Goal: Task Accomplishment & Management: Use online tool/utility

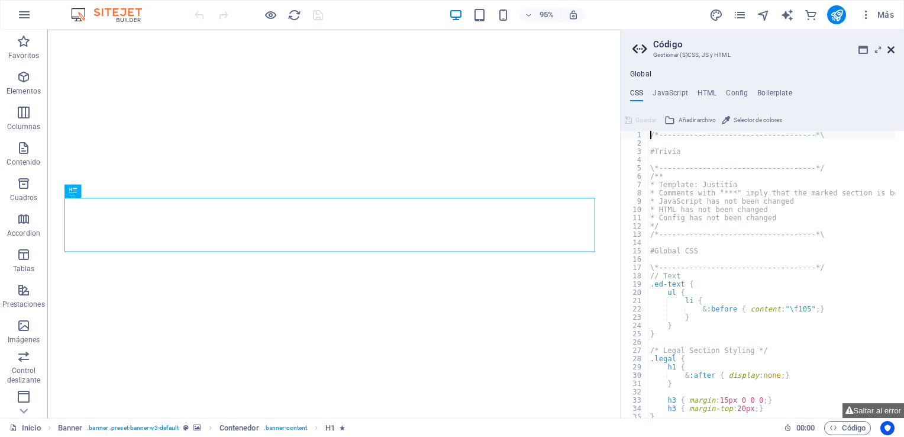
click at [890, 49] on icon at bounding box center [891, 49] width 7 height 9
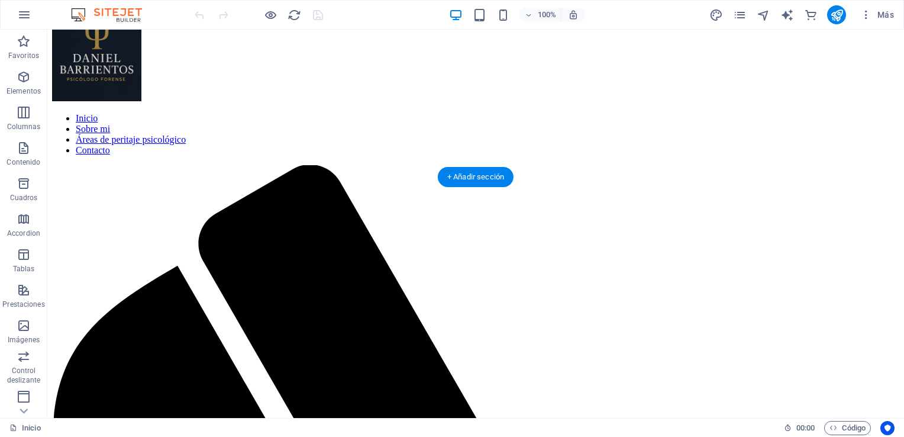
scroll to position [3077, 0]
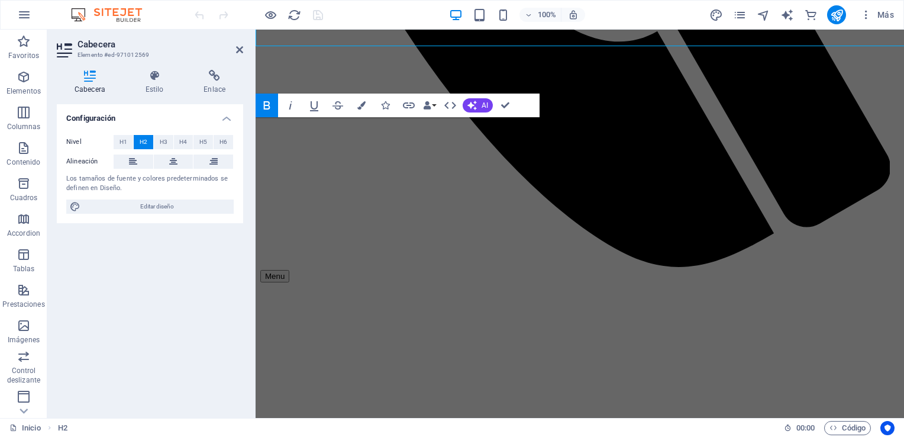
scroll to position [3176, 0]
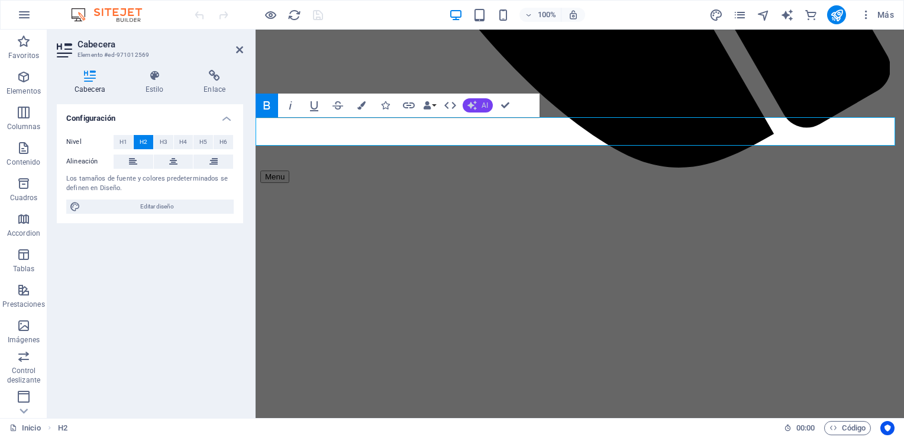
click at [478, 107] on button "AI" at bounding box center [478, 105] width 30 height 14
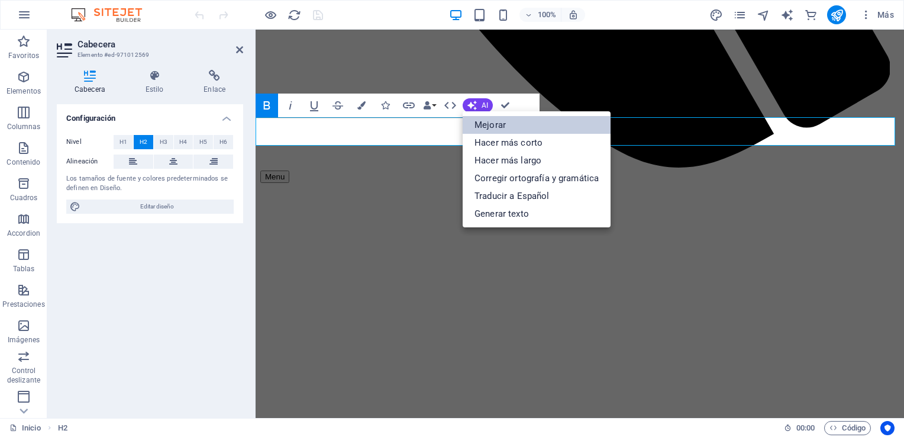
click at [495, 124] on link "Mejorar" at bounding box center [537, 125] width 148 height 18
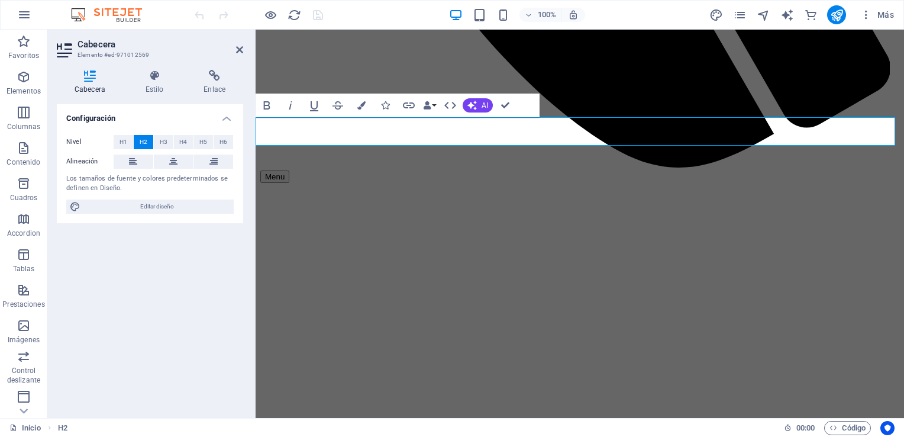
drag, startPoint x: 735, startPoint y: 137, endPoint x: 434, endPoint y: 132, distance: 300.6
click at [265, 105] on icon "button" at bounding box center [267, 105] width 7 height 8
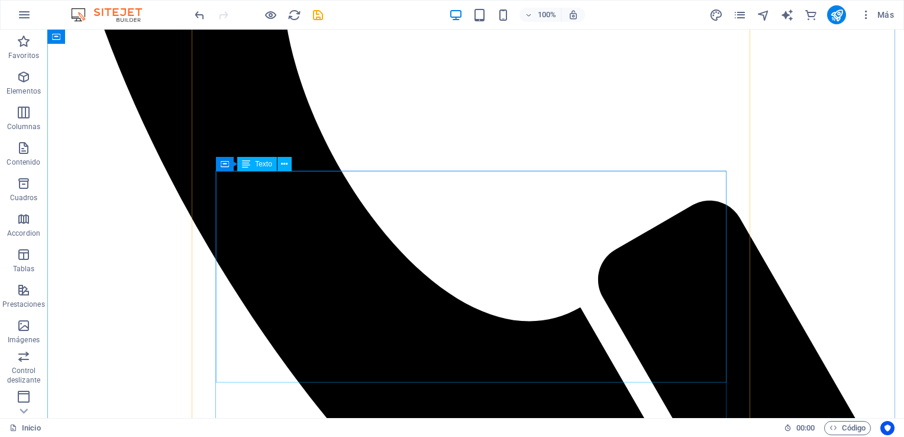
scroll to position [3566, 0]
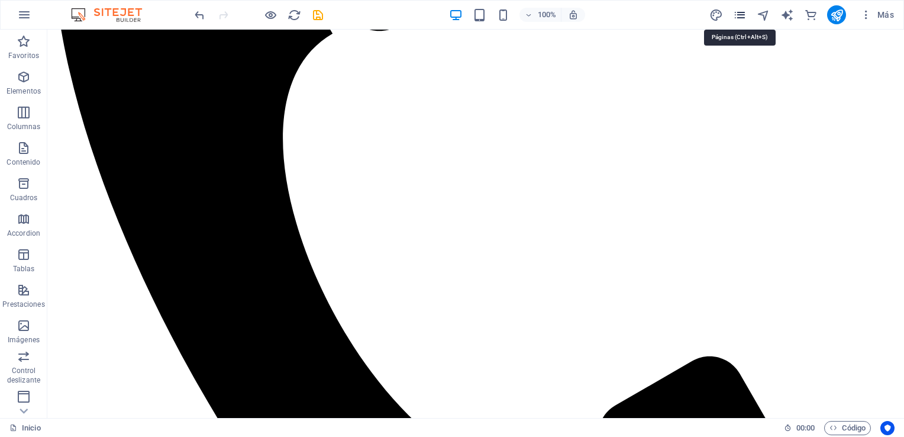
click at [742, 18] on icon "pages" at bounding box center [740, 15] width 14 height 14
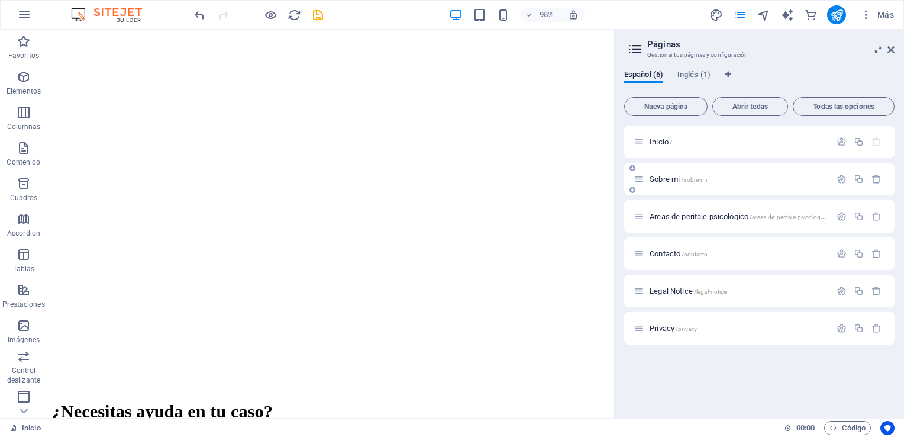
click at [671, 178] on span "Sobre mi /sobre-mi" at bounding box center [678, 179] width 57 height 9
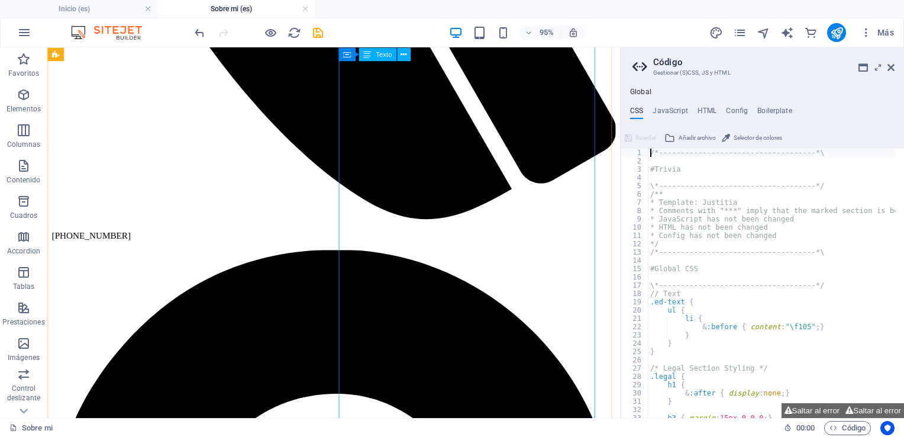
scroll to position [414, 0]
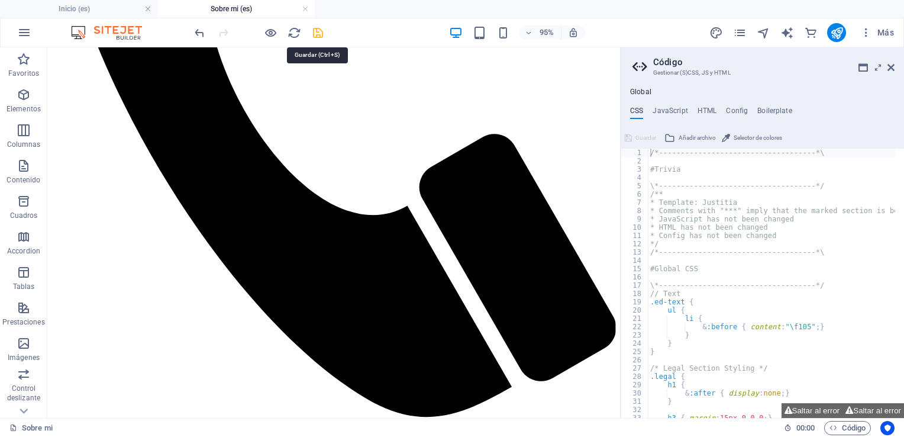
click at [317, 32] on icon "save" at bounding box center [318, 33] width 14 height 14
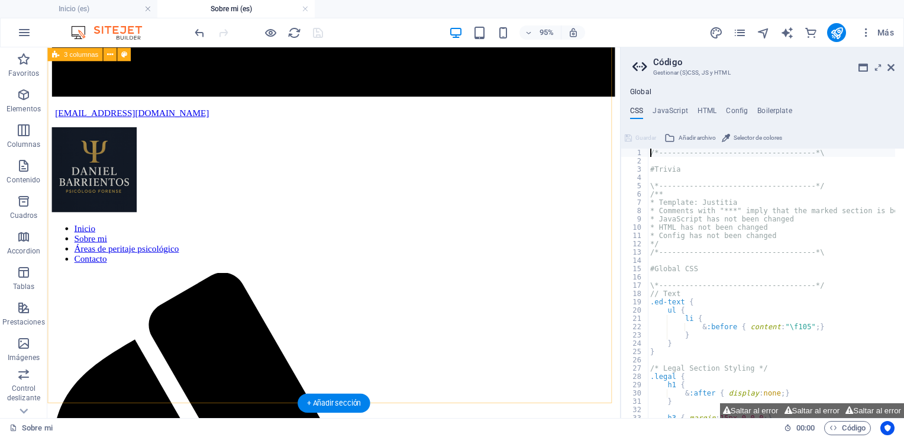
scroll to position [2152, 0]
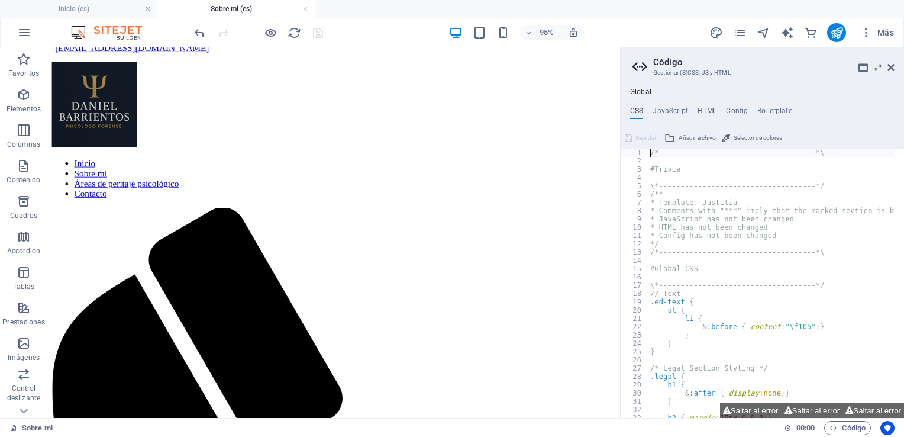
click at [895, 65] on aside "Código Gestionar (S)CSS, JS y HTML Global CSS JavaScript HTML Config Boilerplat…" at bounding box center [762, 232] width 284 height 370
drag, startPoint x: 892, startPoint y: 70, endPoint x: 844, endPoint y: 22, distance: 67.4
click at [891, 70] on icon at bounding box center [891, 67] width 7 height 9
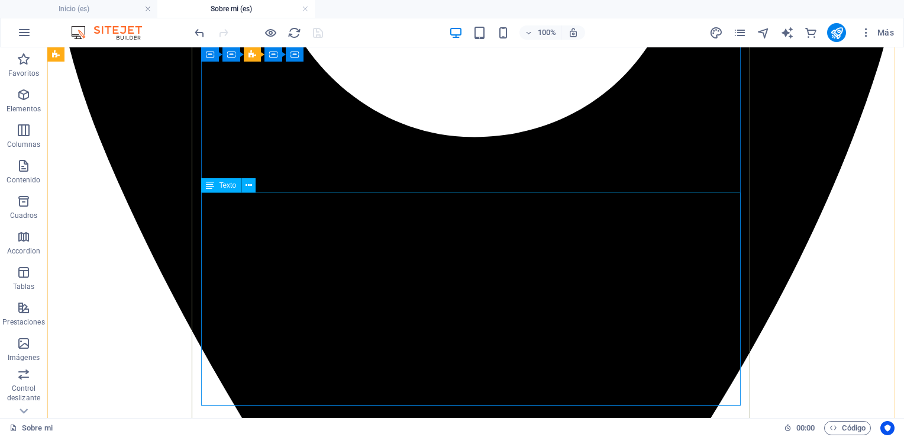
scroll to position [1580, 0]
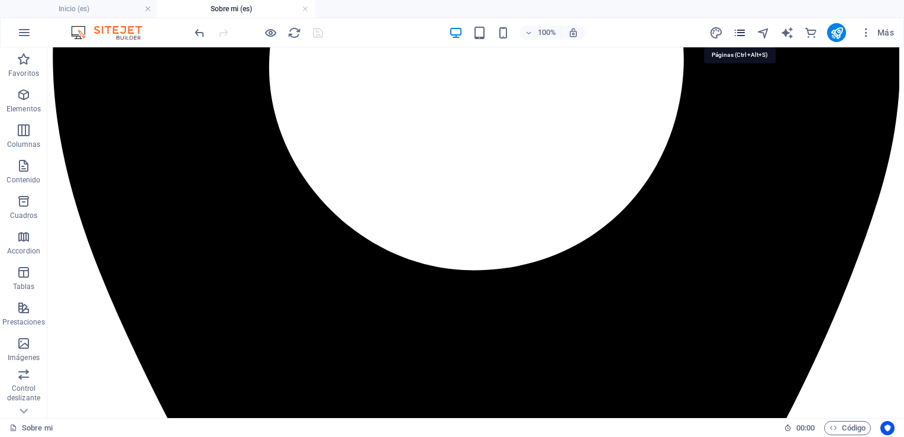
click at [743, 34] on icon "pages" at bounding box center [740, 33] width 14 height 14
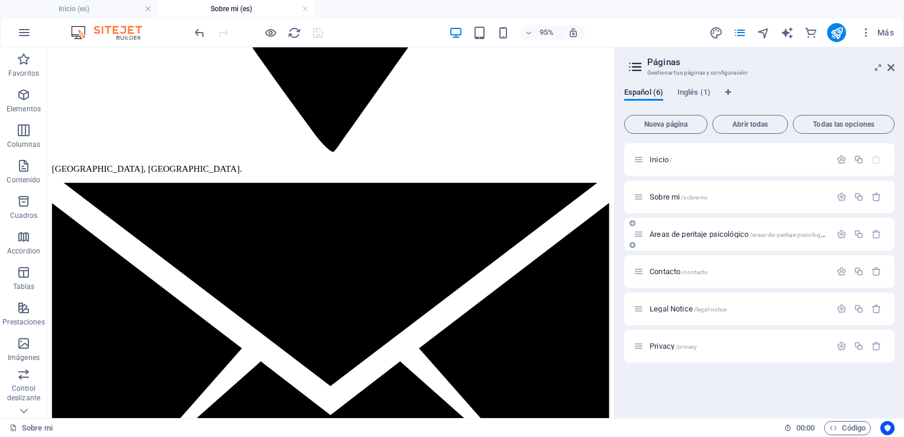
click at [694, 234] on span "Áreas de peritaje psicológico /areas-de-peritaje-psicologico" at bounding box center [739, 234] width 179 height 9
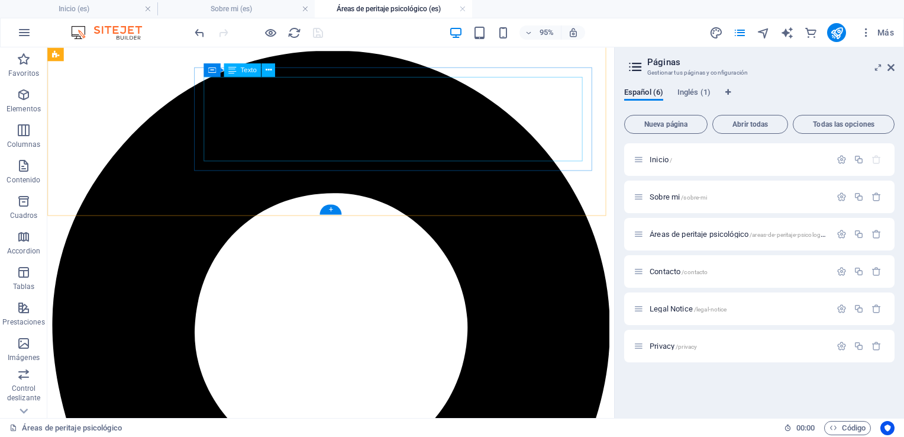
scroll to position [468, 0]
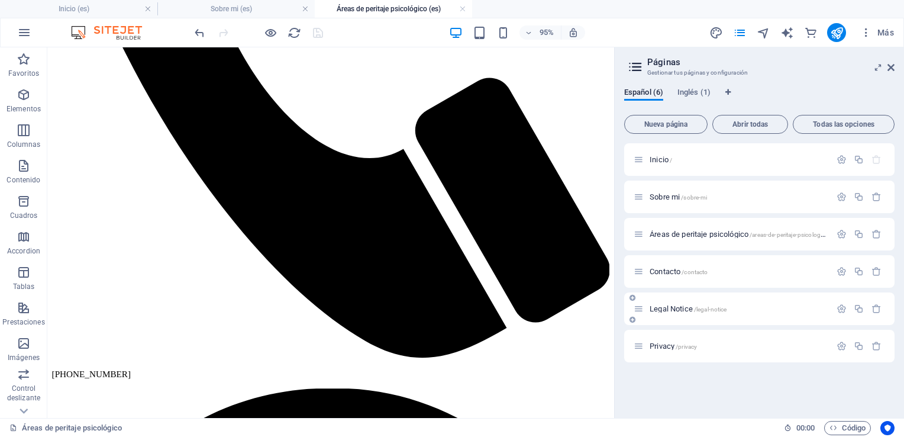
click at [667, 273] on span "Contacto /contacto" at bounding box center [679, 271] width 58 height 9
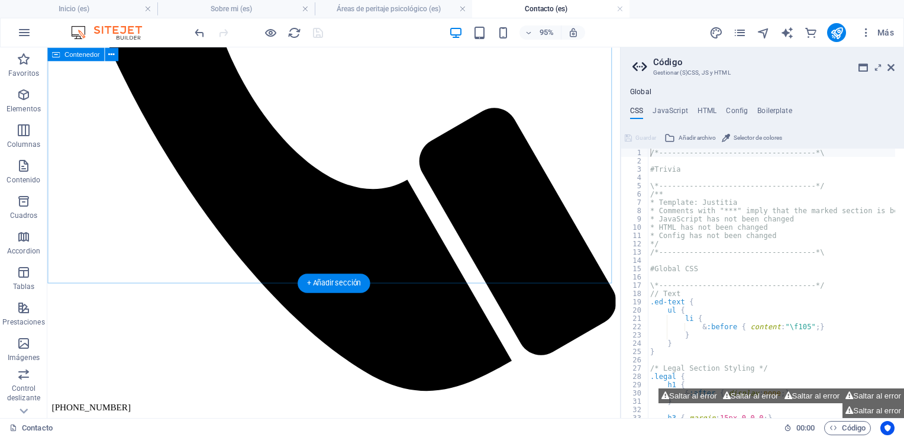
scroll to position [473, 0]
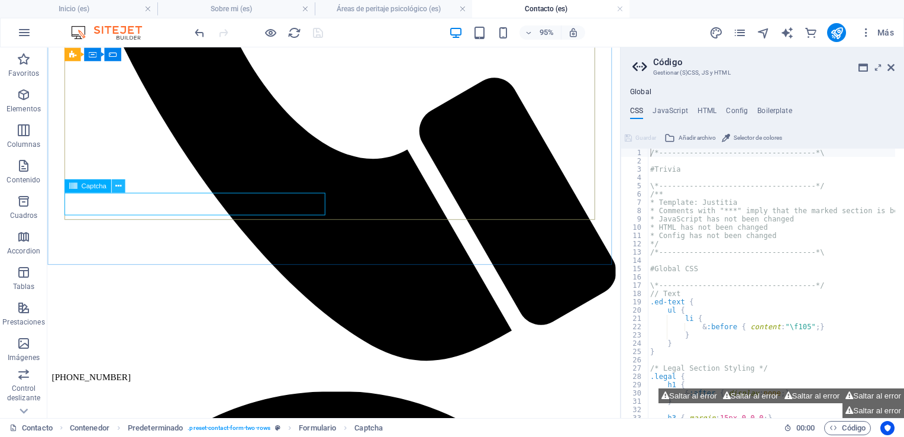
click at [118, 186] on icon at bounding box center [118, 186] width 6 height 12
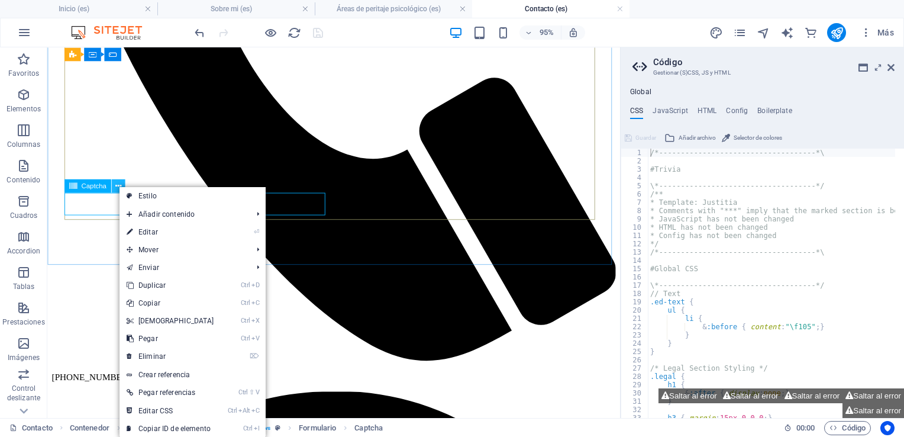
click at [118, 186] on icon at bounding box center [118, 186] width 6 height 12
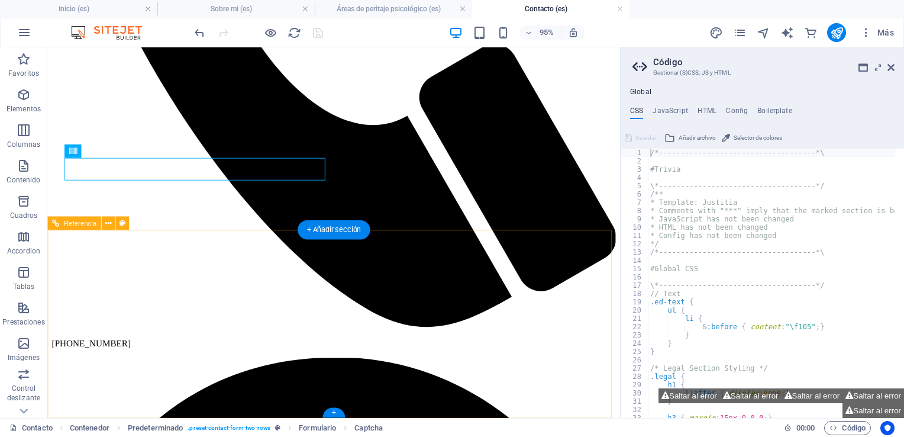
scroll to position [332, 0]
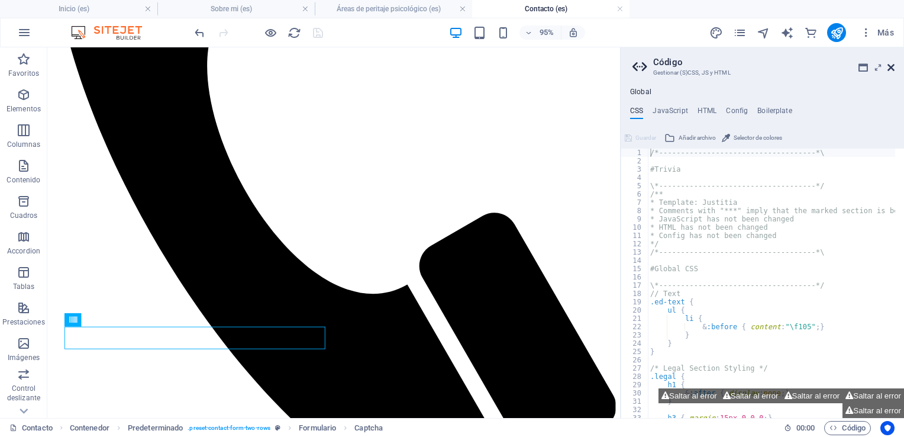
click at [888, 64] on icon at bounding box center [891, 67] width 7 height 9
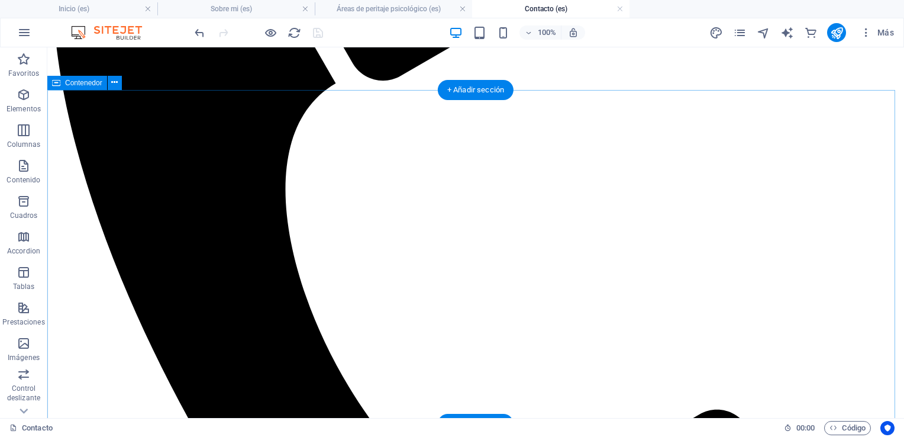
scroll to position [355, 0]
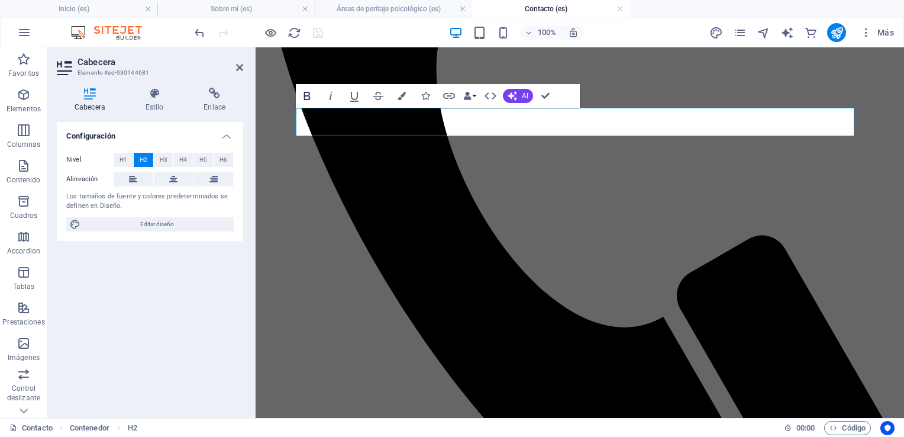
click at [310, 94] on icon "button" at bounding box center [307, 96] width 14 height 14
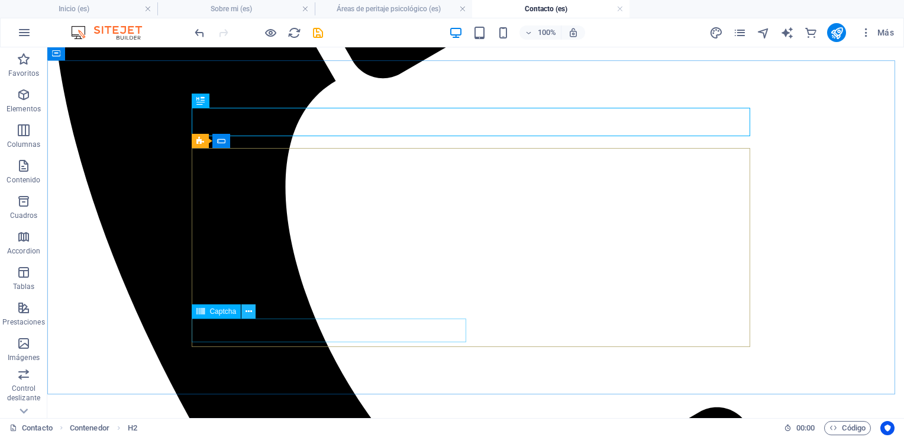
click at [248, 311] on icon at bounding box center [249, 311] width 7 height 12
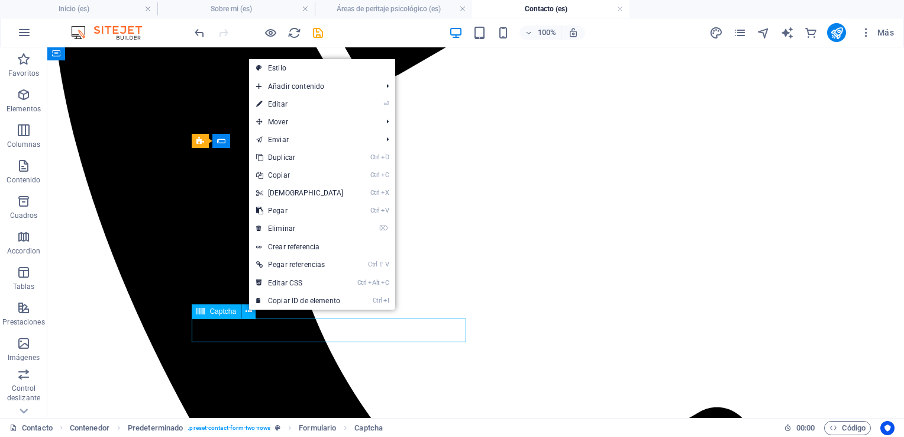
click at [237, 311] on div "Captcha" at bounding box center [216, 311] width 49 height 14
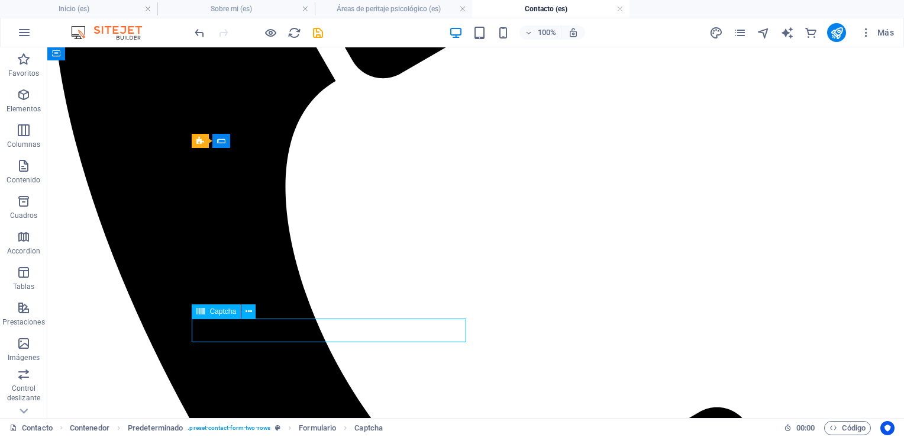
click at [225, 312] on span "Captcha" at bounding box center [222, 311] width 27 height 7
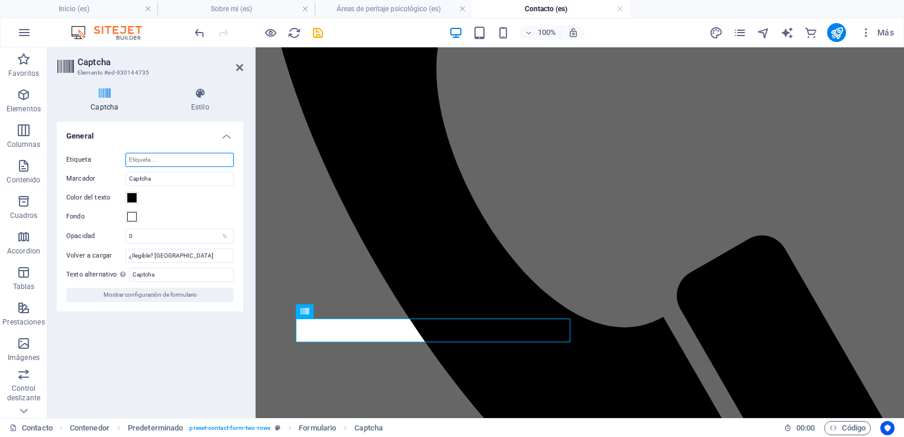
click at [176, 162] on input "Etiqueta" at bounding box center [179, 160] width 108 height 14
click at [212, 259] on input "¿Ilegible? [GEOGRAPHIC_DATA]" at bounding box center [179, 256] width 108 height 14
click at [175, 296] on span "Mostrar configuración de formulario" at bounding box center [150, 295] width 93 height 14
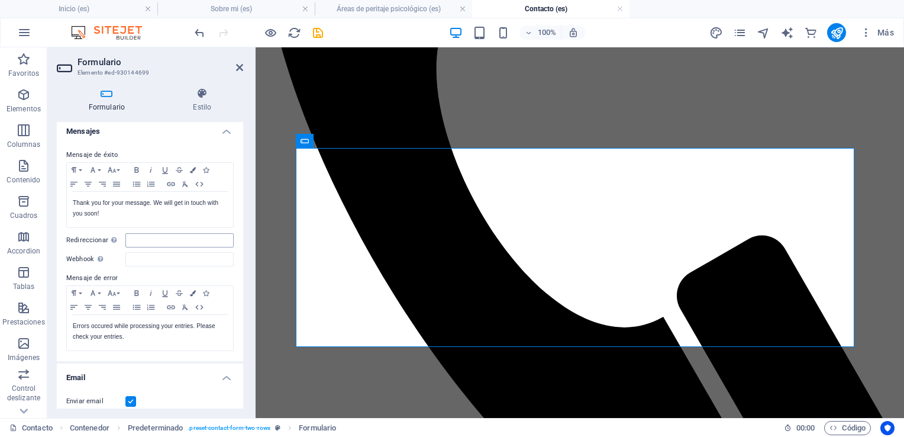
scroll to position [118, 0]
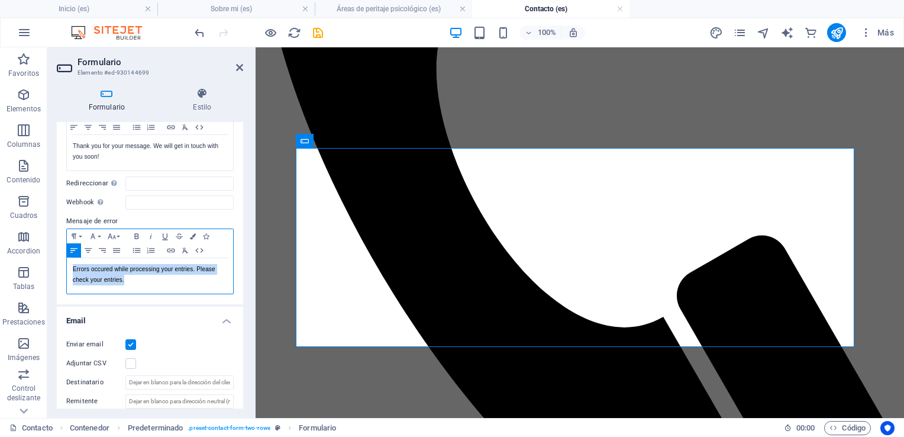
drag, startPoint x: 155, startPoint y: 278, endPoint x: 60, endPoint y: 261, distance: 96.1
click at [60, 261] on div "Mensaje de éxito Paragraph Format Normal Heading 1 Heading 2 Heading 3 Heading …" at bounding box center [150, 193] width 186 height 222
click at [196, 271] on p "​" at bounding box center [150, 269] width 154 height 11
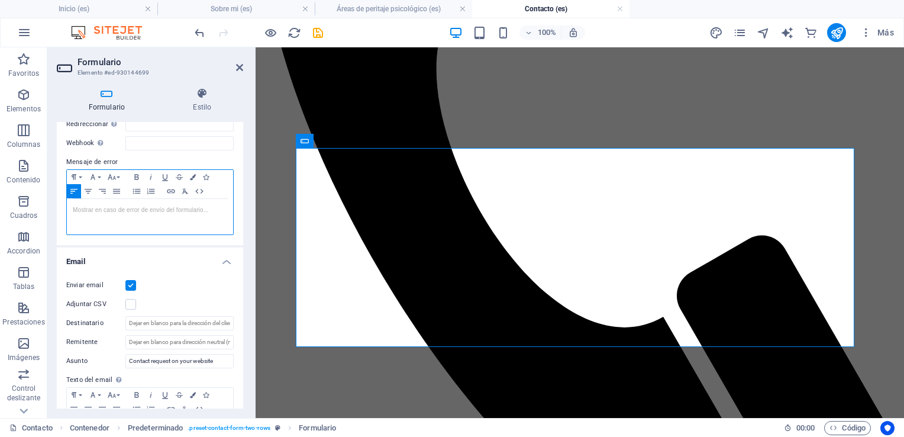
scroll to position [237, 0]
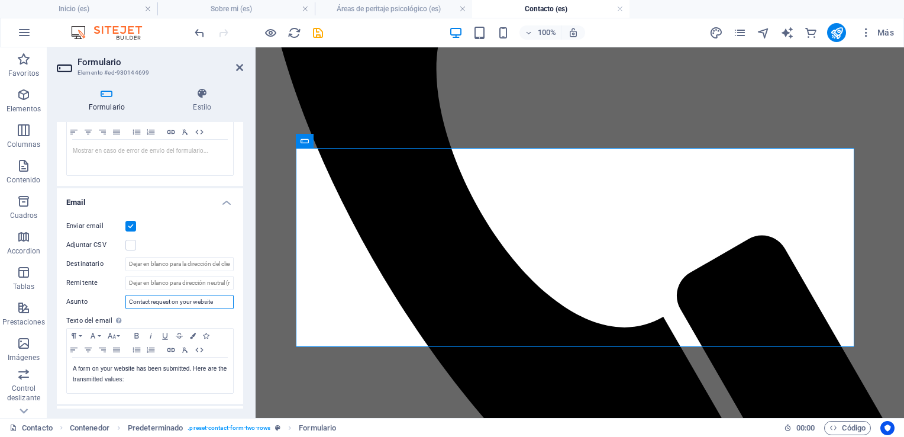
drag, startPoint x: 225, startPoint y: 303, endPoint x: 125, endPoint y: 301, distance: 99.4
click at [125, 301] on input "Contact request on your website" at bounding box center [179, 302] width 108 height 14
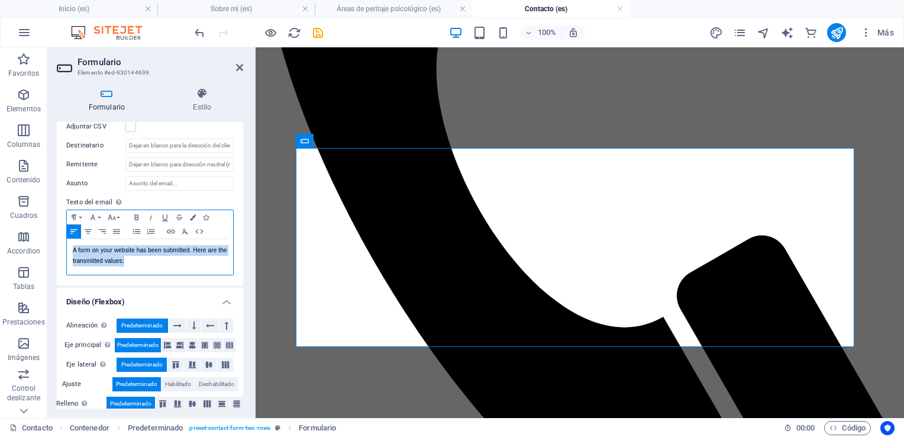
drag, startPoint x: 151, startPoint y: 262, endPoint x: 66, endPoint y: 247, distance: 87.0
click at [66, 247] on div "Paragraph Format Normal Heading 1 Heading 2 Heading 3 Heading 4 Heading 5 Headi…" at bounding box center [149, 242] width 167 height 66
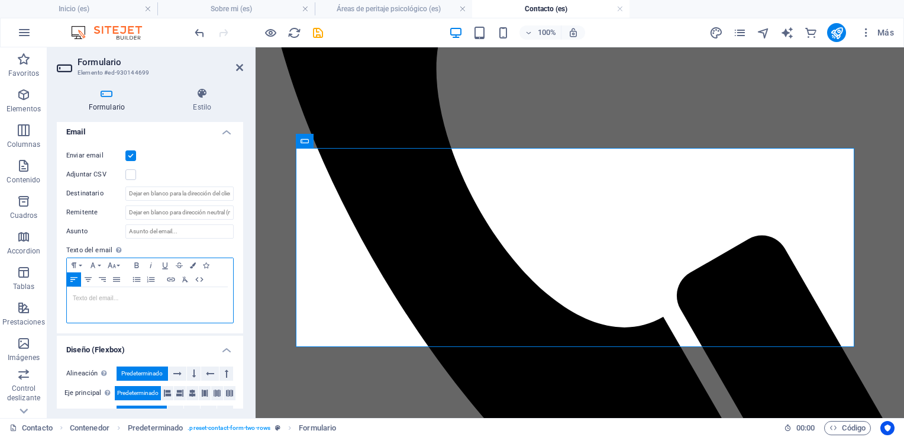
scroll to position [366, 0]
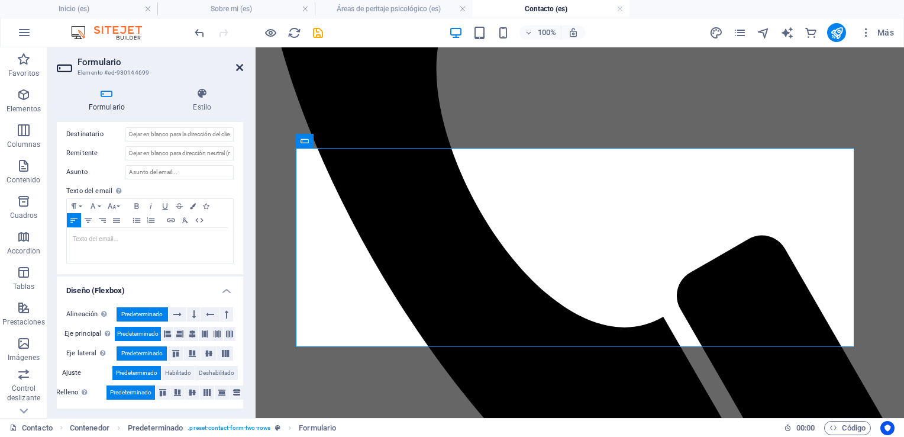
click at [241, 67] on icon at bounding box center [239, 67] width 7 height 9
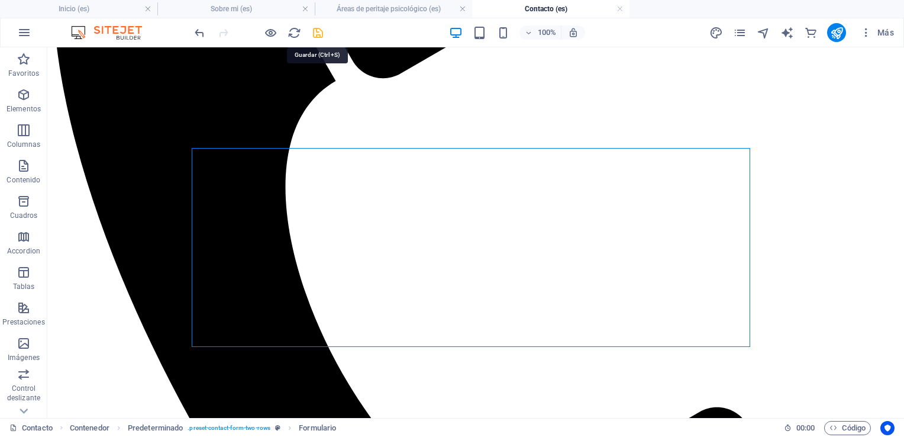
click at [320, 32] on icon "save" at bounding box center [318, 33] width 14 height 14
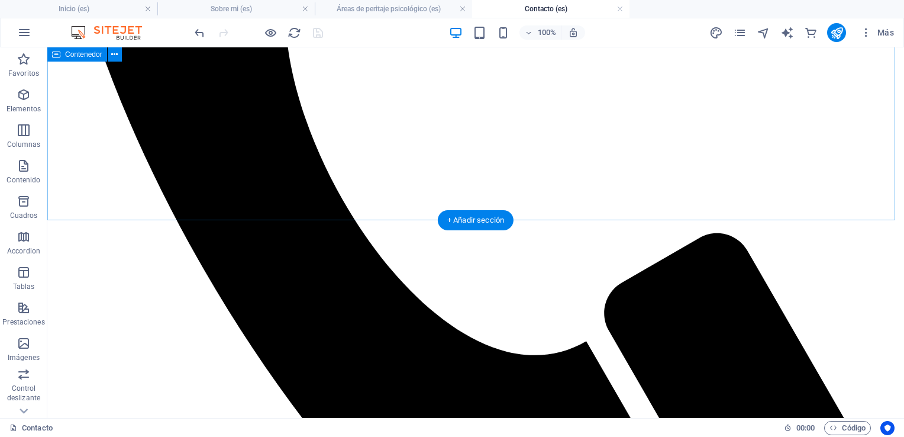
scroll to position [509, 0]
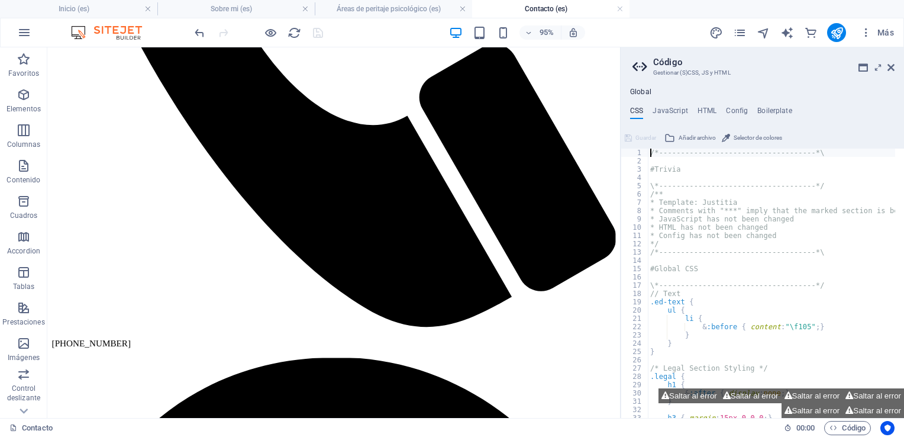
click at [892, 73] on header "Código Gestionar (S)CSS, JS y HTML" at bounding box center [764, 62] width 262 height 31
click at [890, 68] on icon at bounding box center [891, 67] width 7 height 9
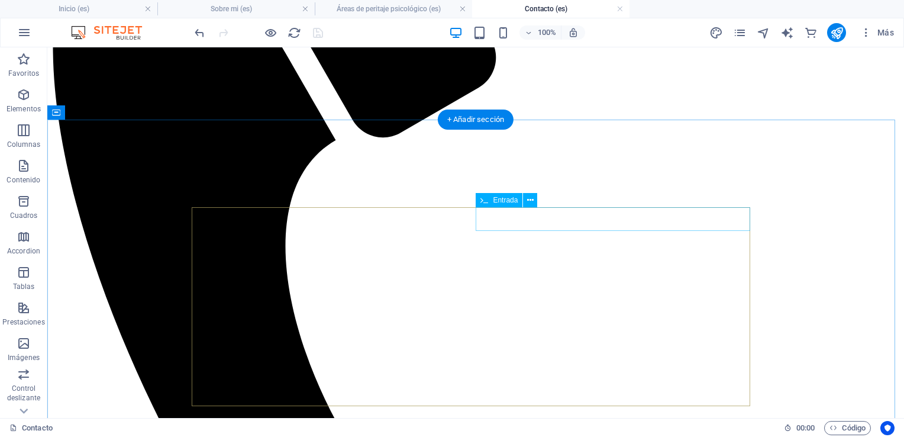
scroll to position [473, 0]
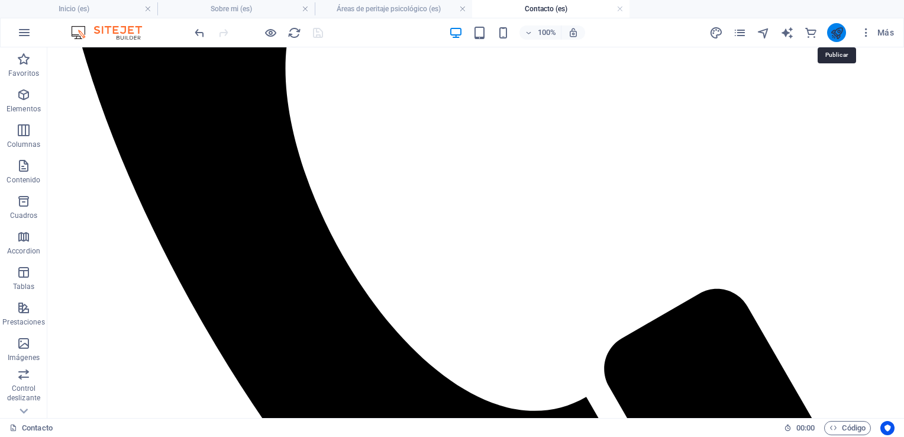
click at [840, 33] on icon "publish" at bounding box center [837, 33] width 14 height 14
